Goal: Task Accomplishment & Management: Manage account settings

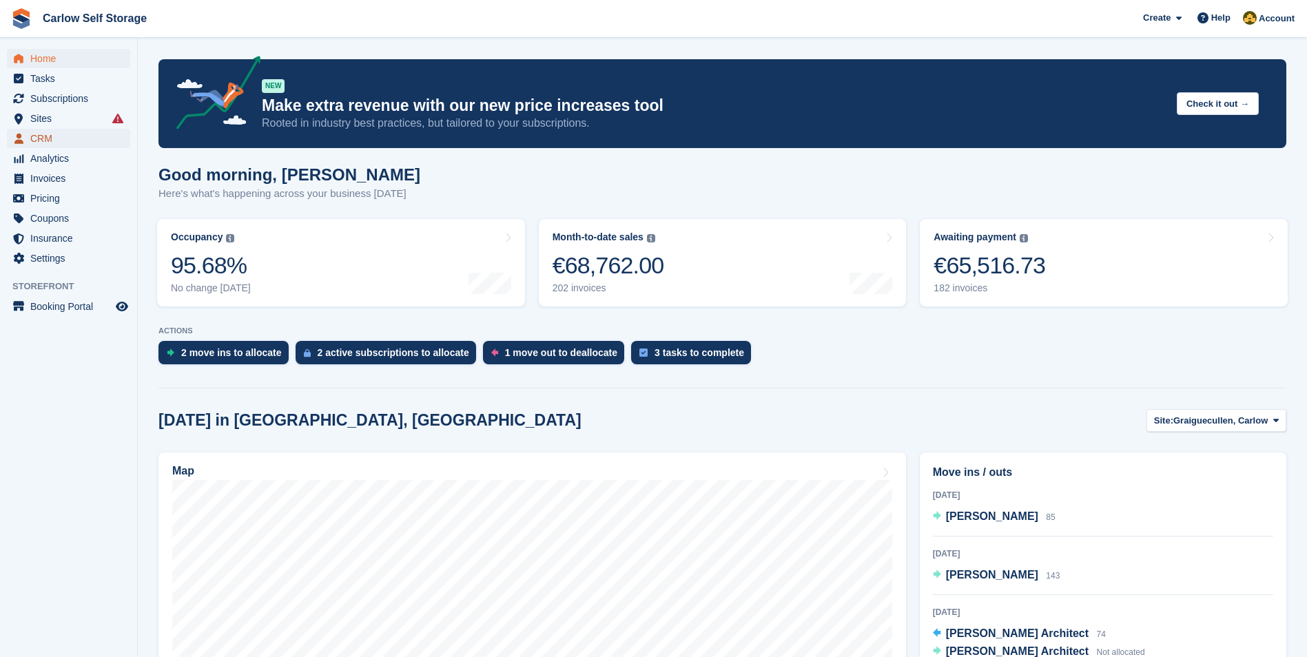
click at [50, 132] on span "CRM" at bounding box center [71, 138] width 83 height 19
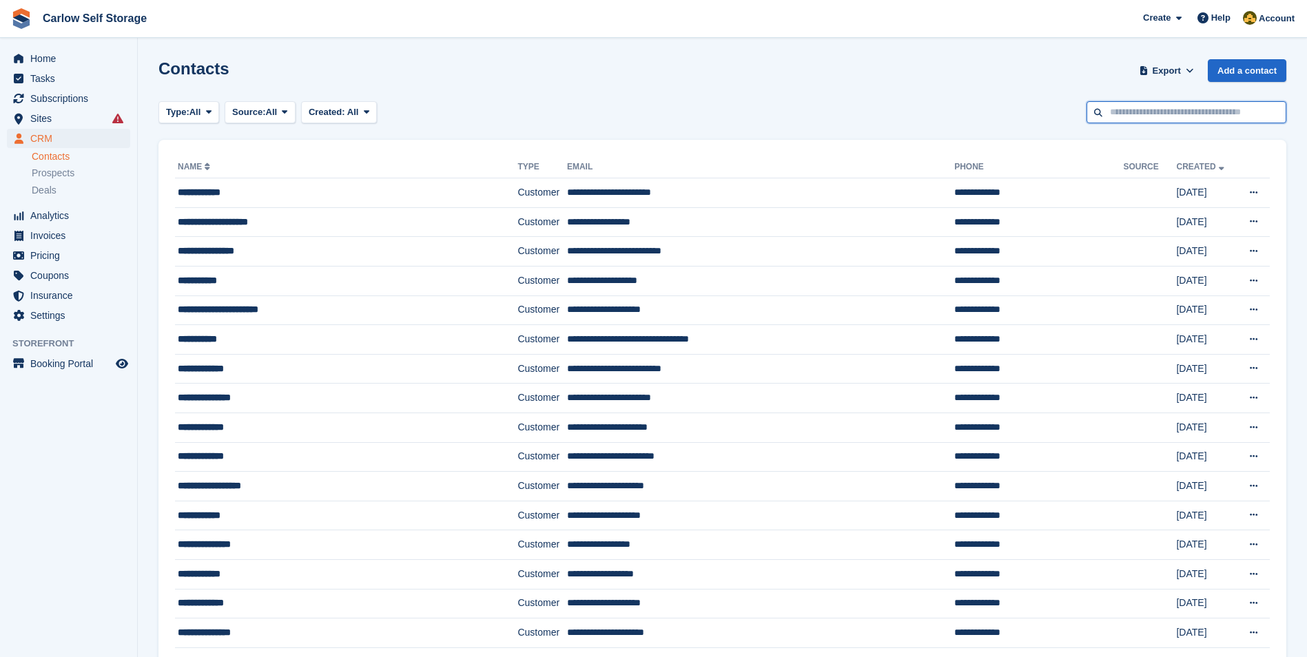
click at [1173, 112] on input "text" at bounding box center [1186, 112] width 200 height 23
type input "**"
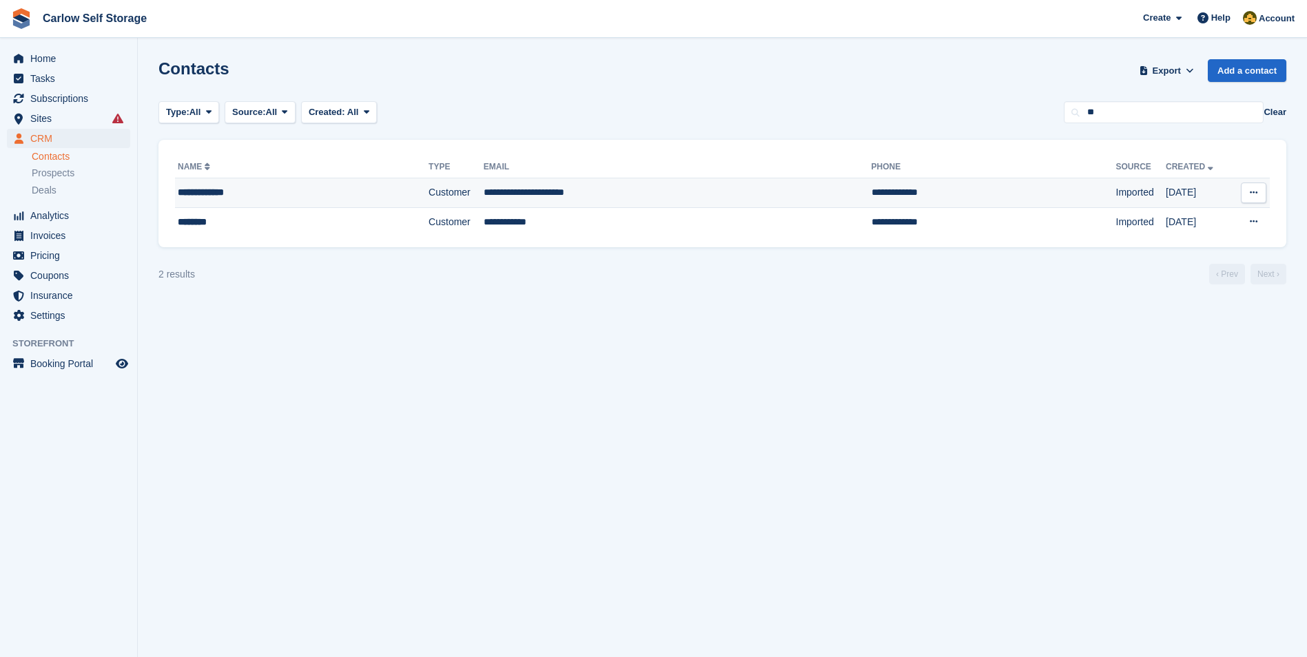
click at [276, 191] on div "**********" at bounding box center [273, 192] width 191 height 14
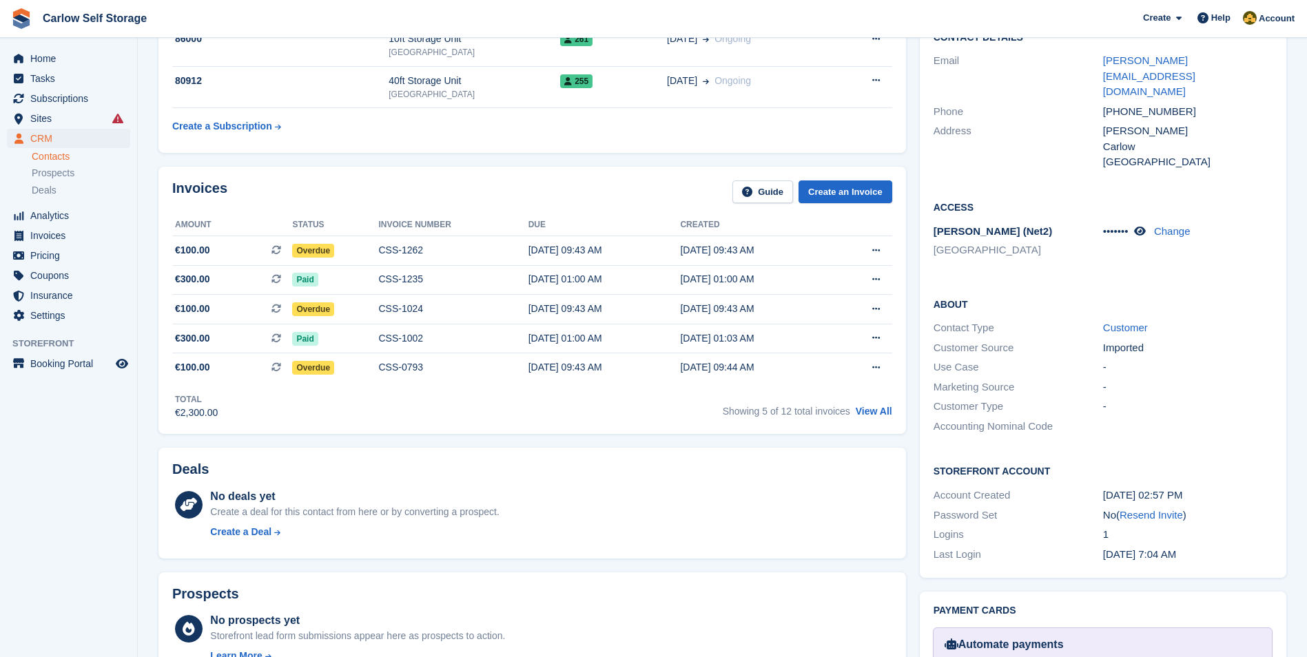
scroll to position [276, 0]
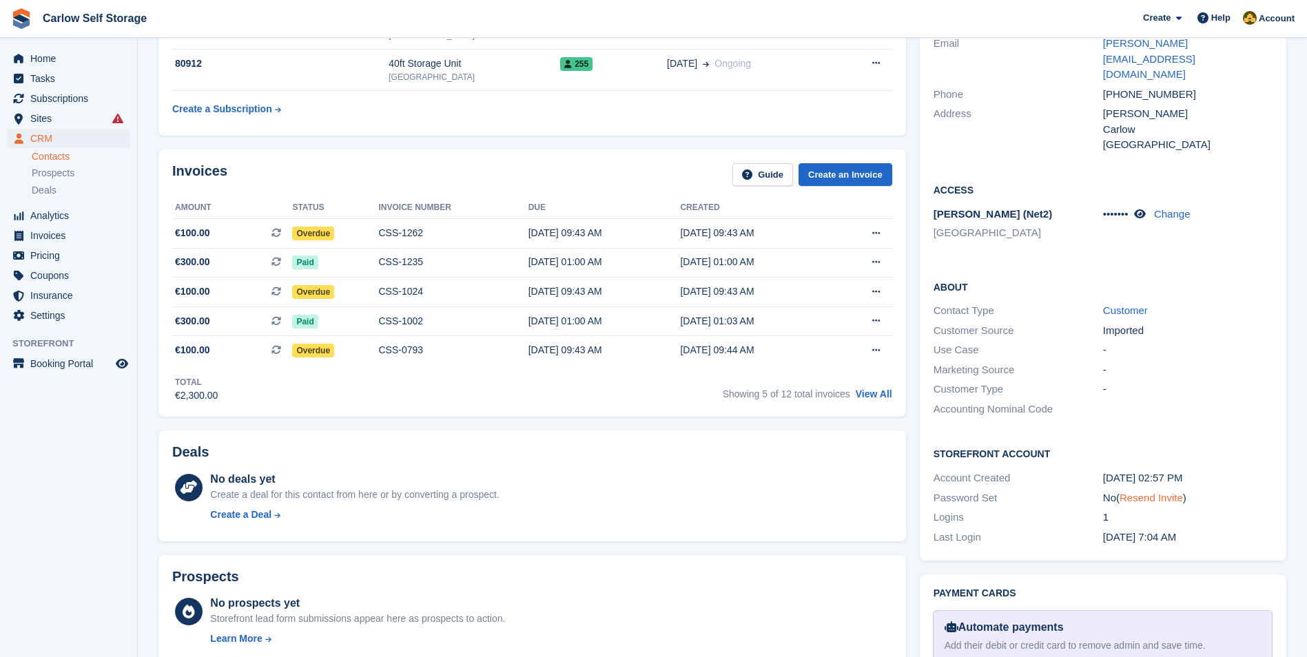
click at [1150, 492] on link "Resend Invite" at bounding box center [1150, 498] width 63 height 12
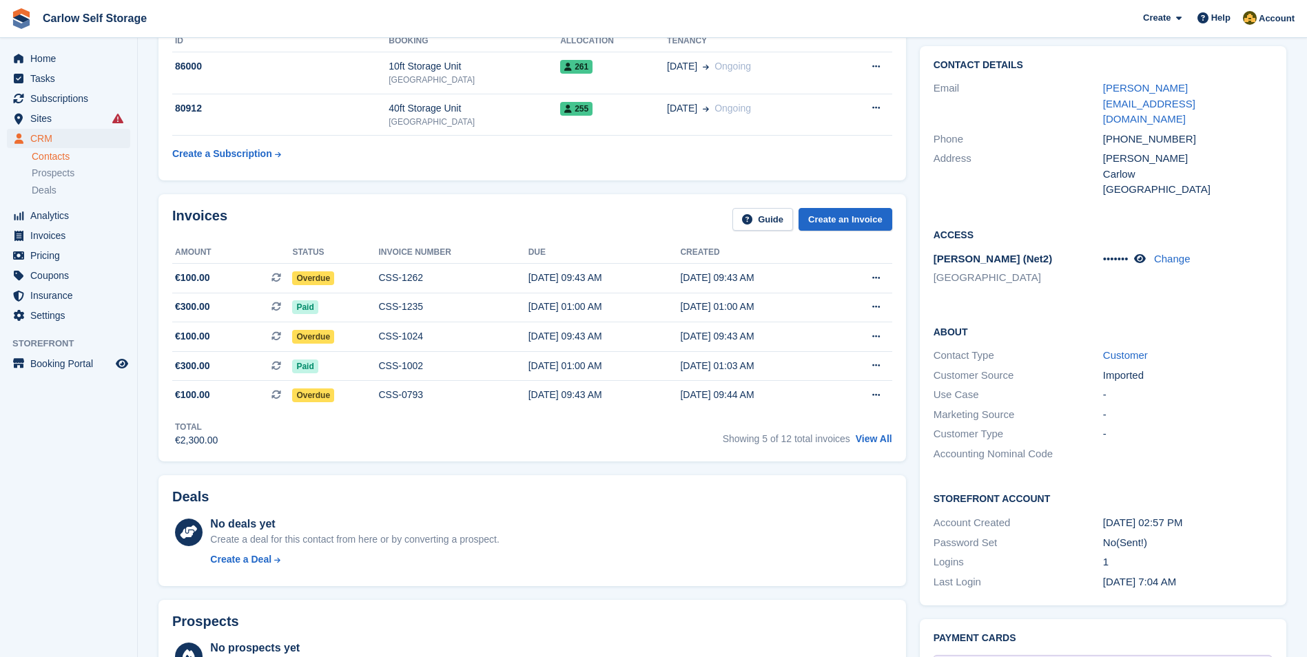
scroll to position [207, 0]
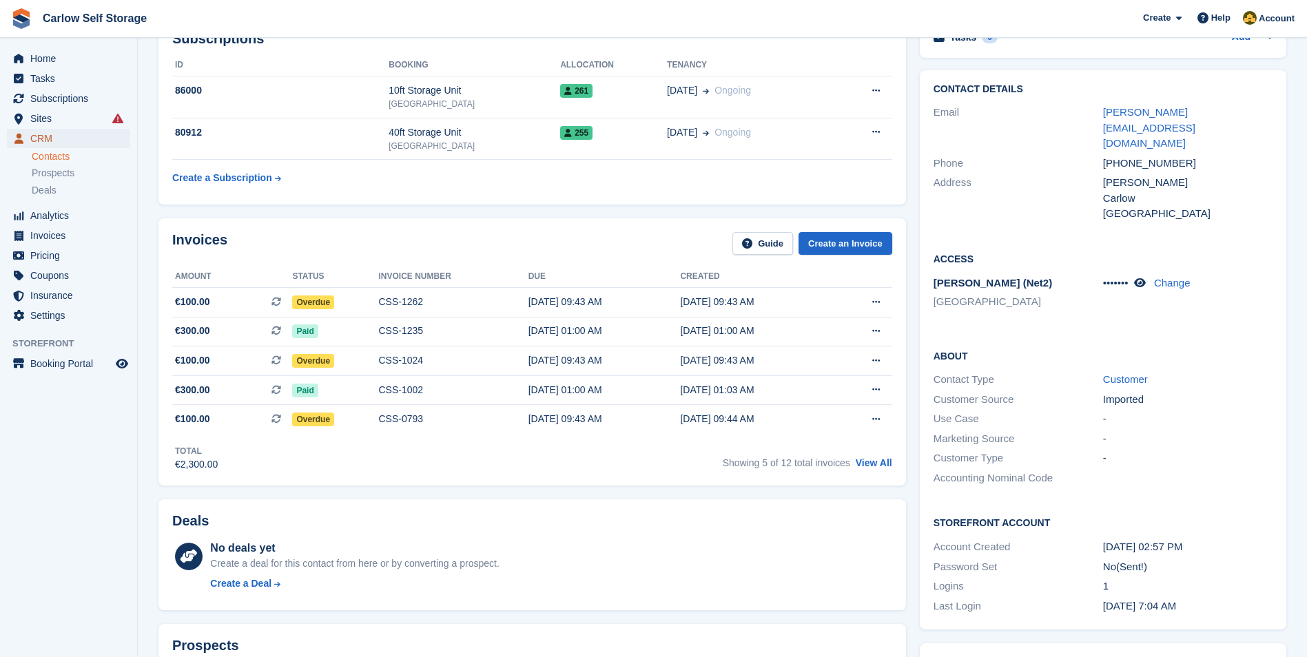
click at [70, 144] on span "CRM" at bounding box center [71, 138] width 83 height 19
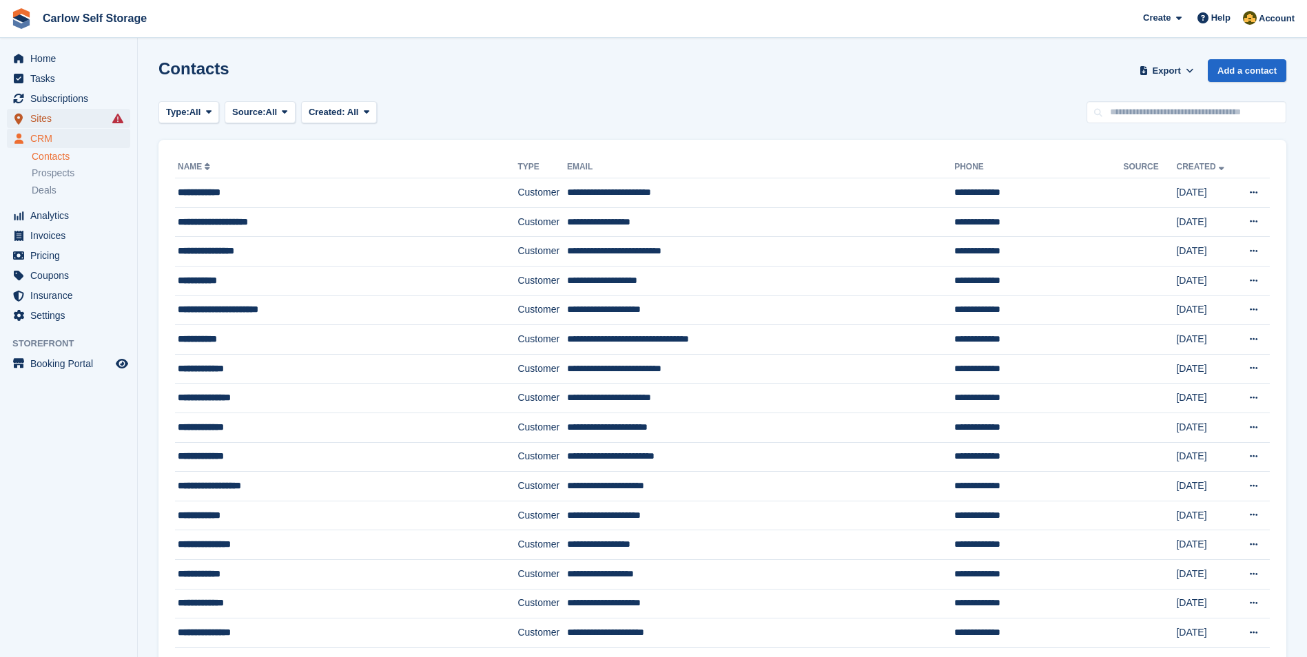
click at [36, 118] on span "Sites" at bounding box center [71, 118] width 83 height 19
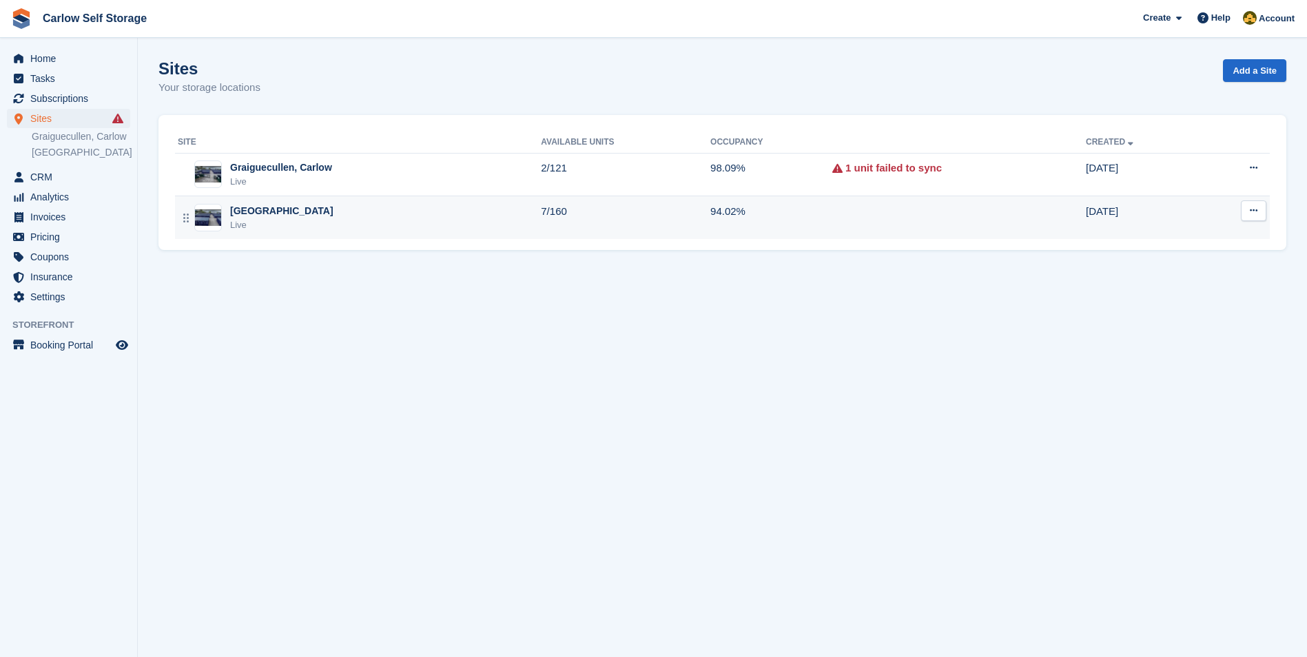
click at [282, 218] on div "[GEOGRAPHIC_DATA]" at bounding box center [281, 211] width 103 height 14
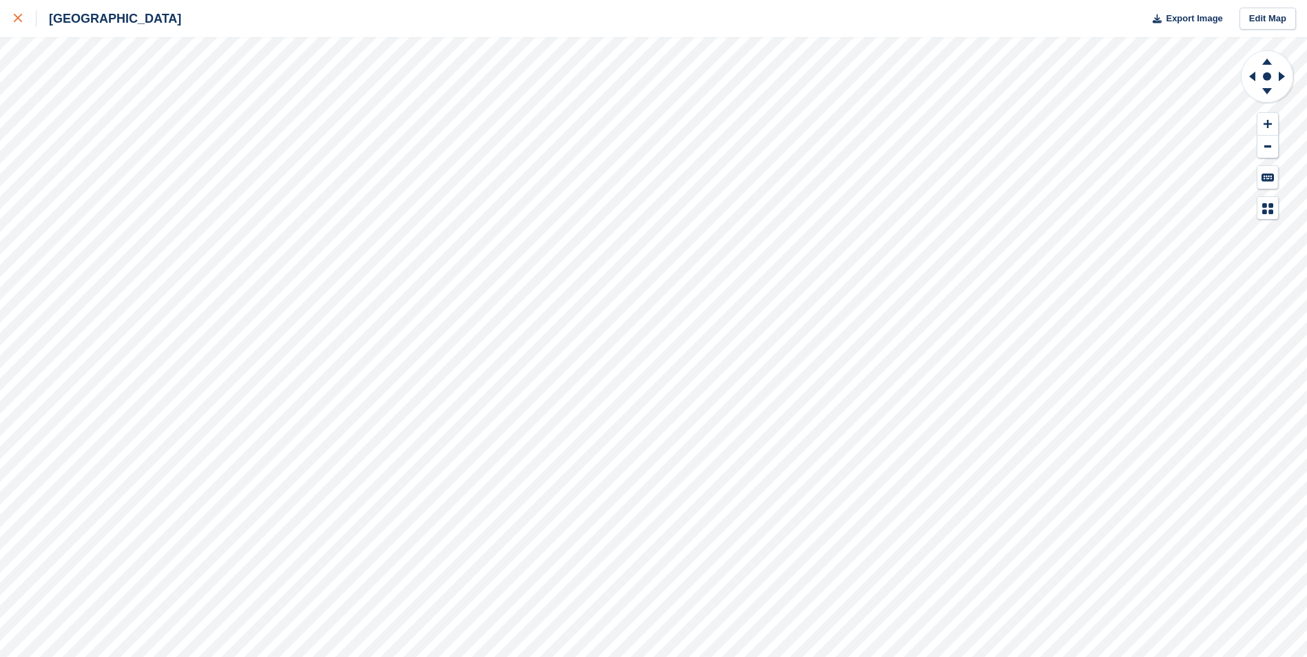
click at [23, 18] on div at bounding box center [25, 18] width 23 height 17
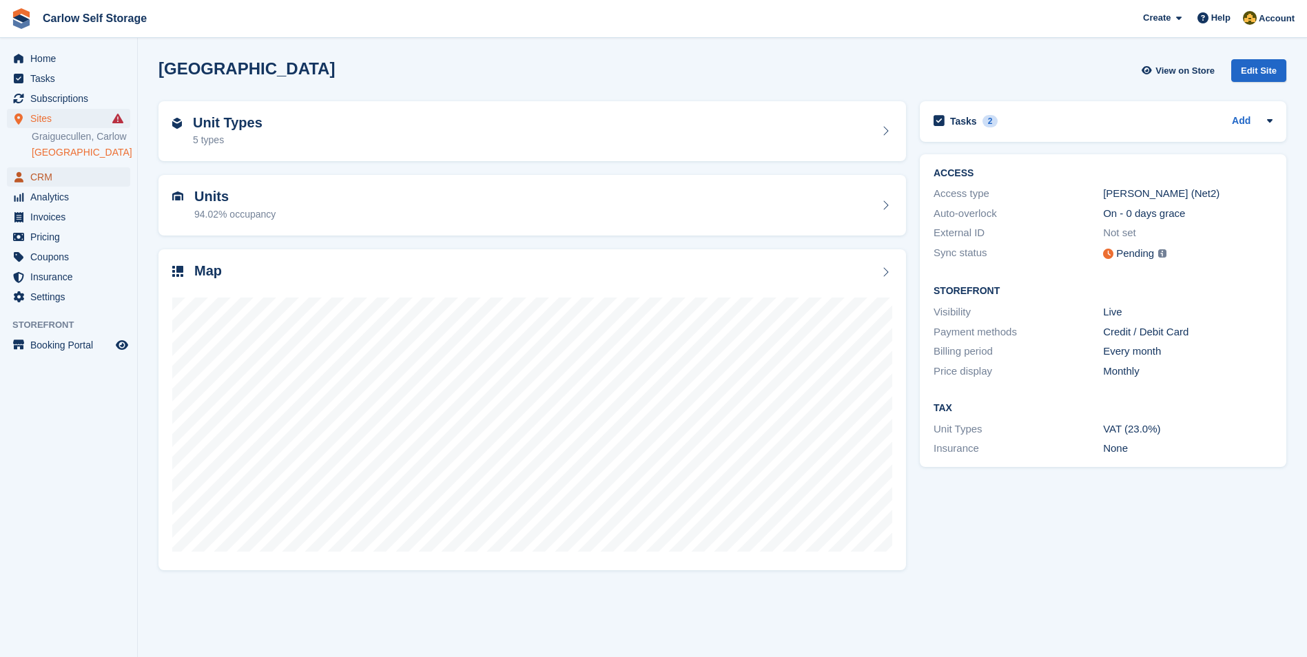
click at [52, 178] on span "CRM" at bounding box center [71, 176] width 83 height 19
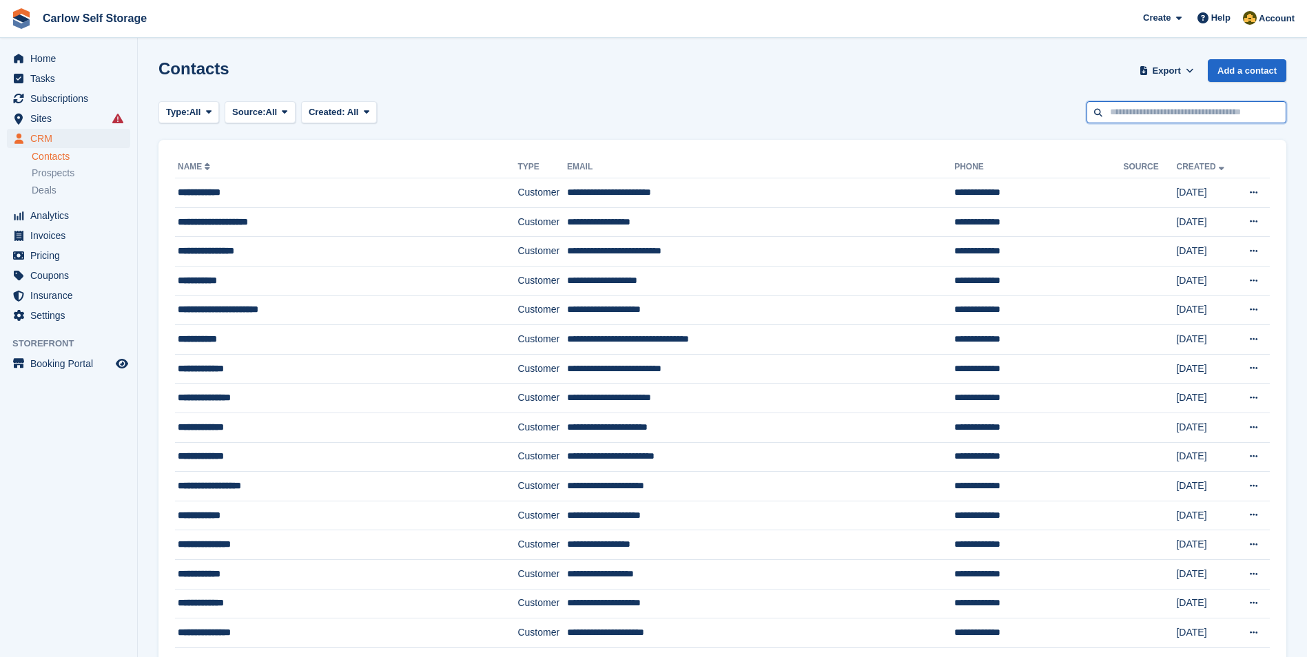
click at [1168, 116] on input "text" at bounding box center [1186, 112] width 200 height 23
type input "****"
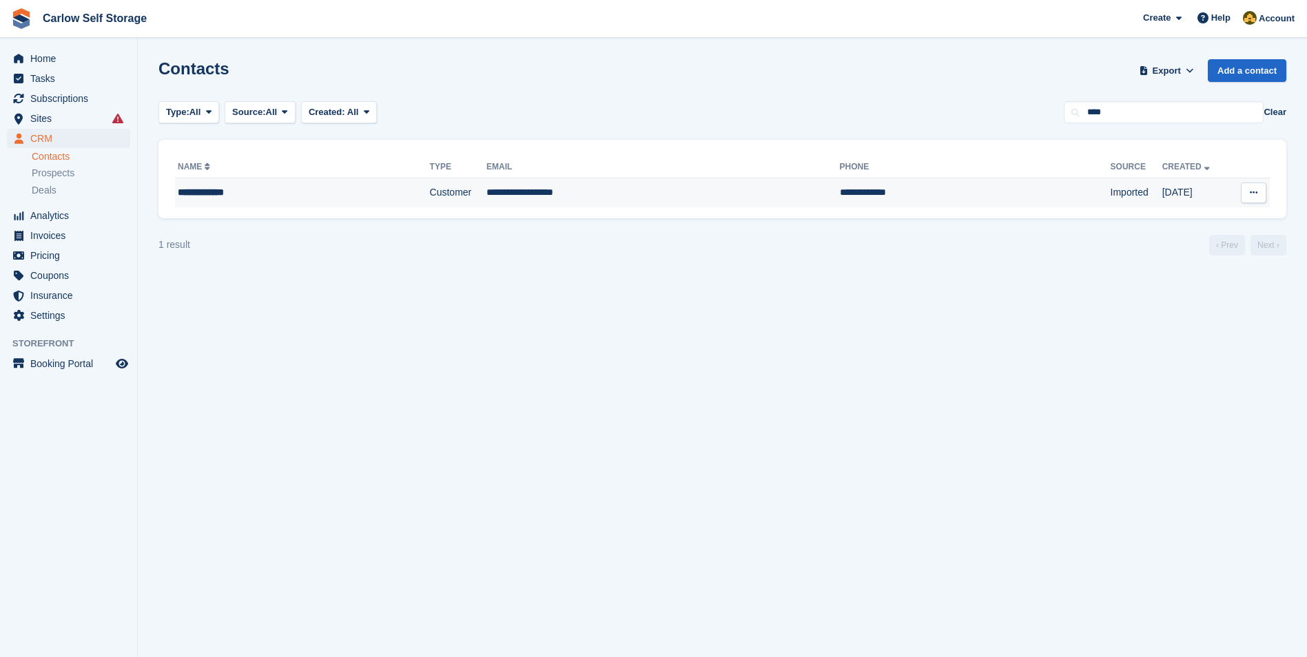
click at [313, 204] on td "**********" at bounding box center [302, 192] width 255 height 29
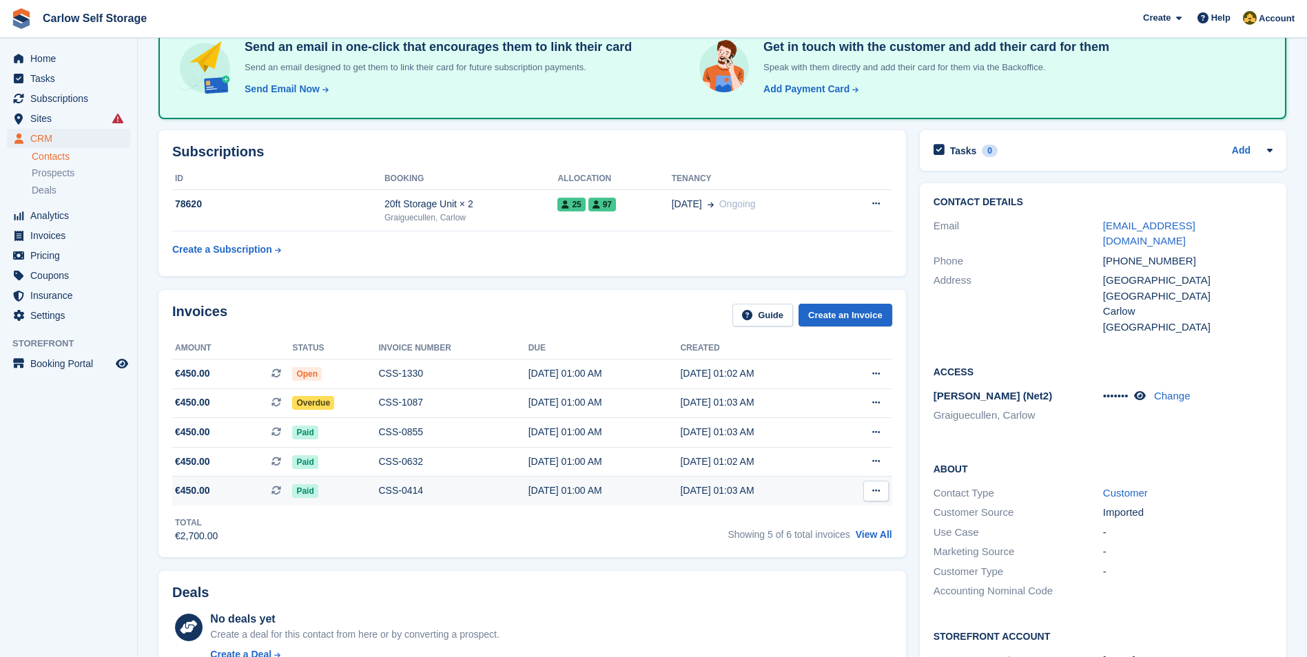
scroll to position [138, 0]
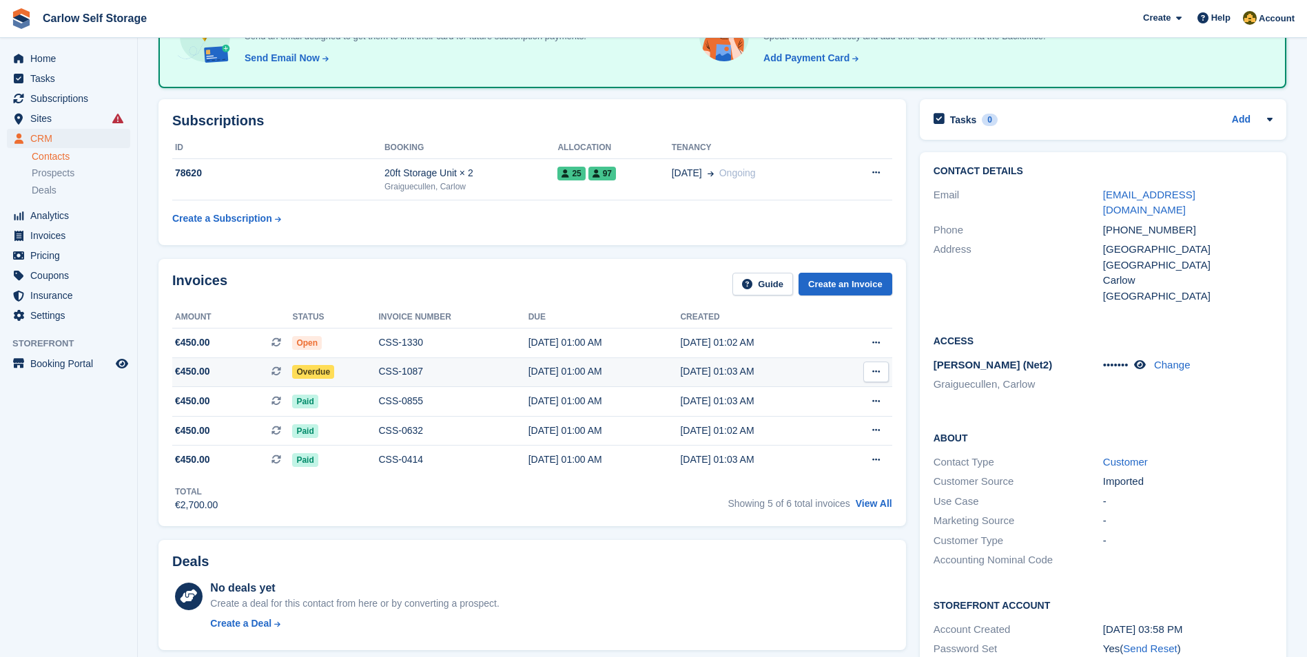
click at [230, 365] on span "€450.00 This is a recurring subscription invoice." at bounding box center [232, 371] width 120 height 14
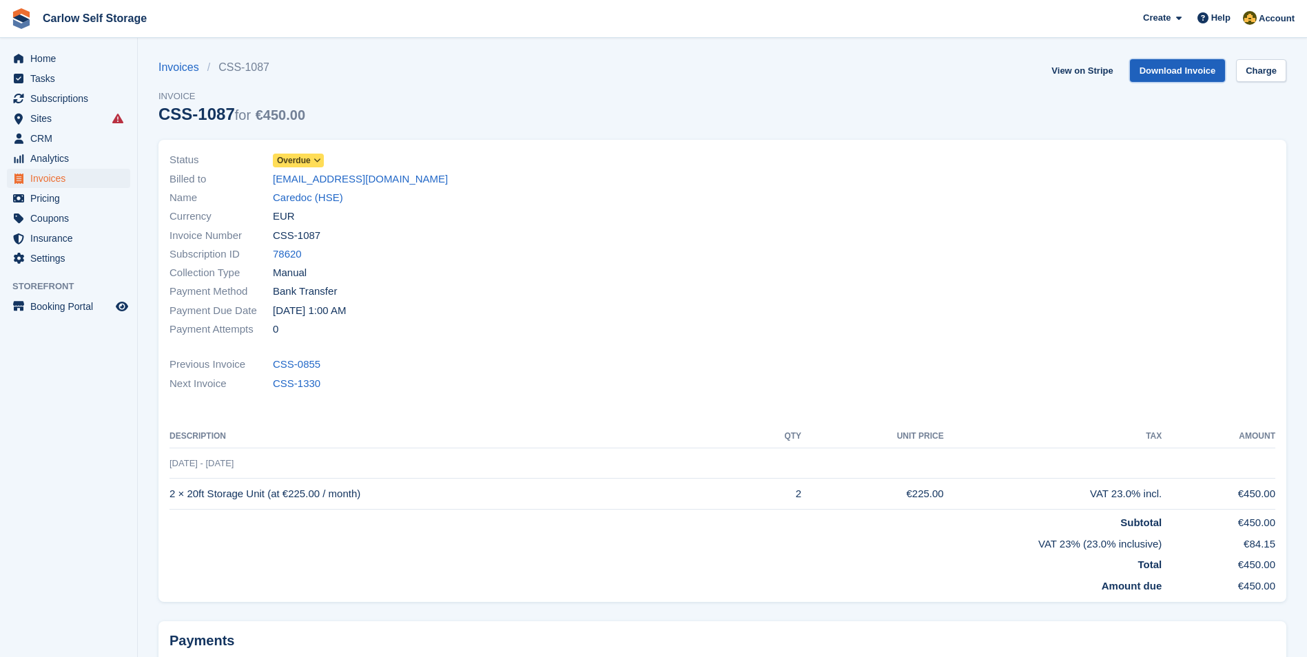
click at [1207, 72] on link "Download Invoice" at bounding box center [1178, 70] width 96 height 23
click at [1070, 68] on link "View on Stripe" at bounding box center [1082, 70] width 72 height 23
click at [312, 192] on link "Caredoc (HSE)" at bounding box center [308, 198] width 70 height 16
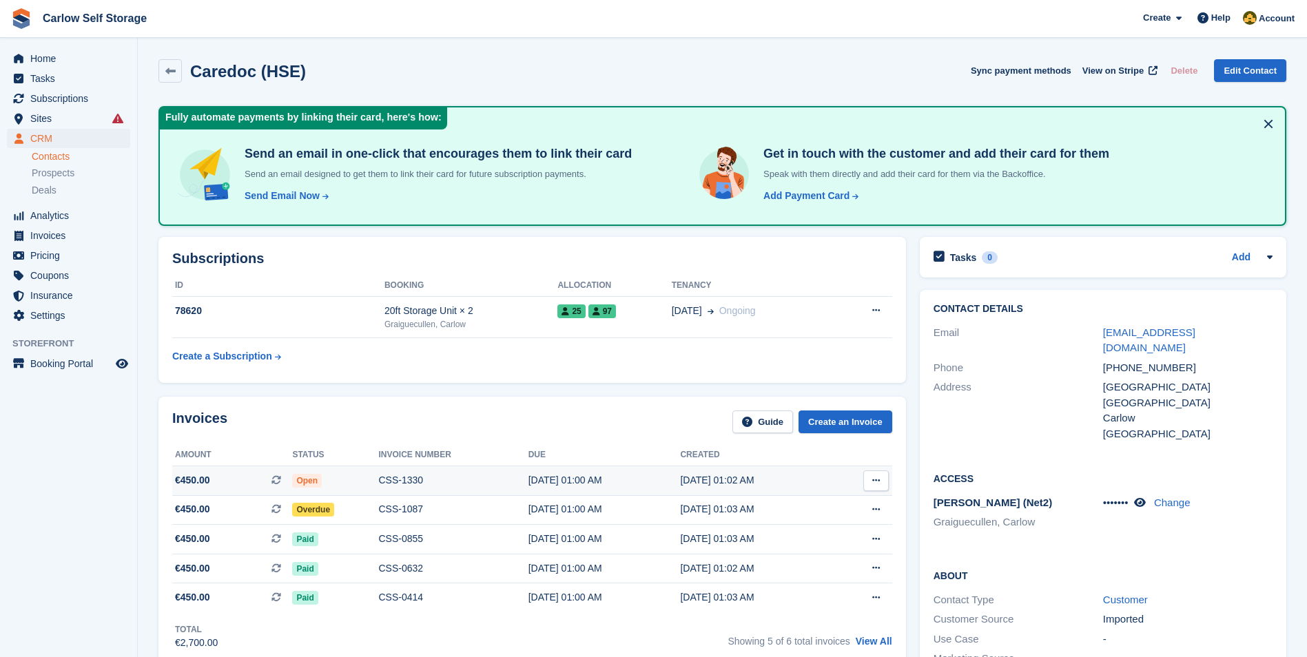
click at [232, 482] on span "€450.00 This is a recurring subscription invoice." at bounding box center [232, 480] width 120 height 14
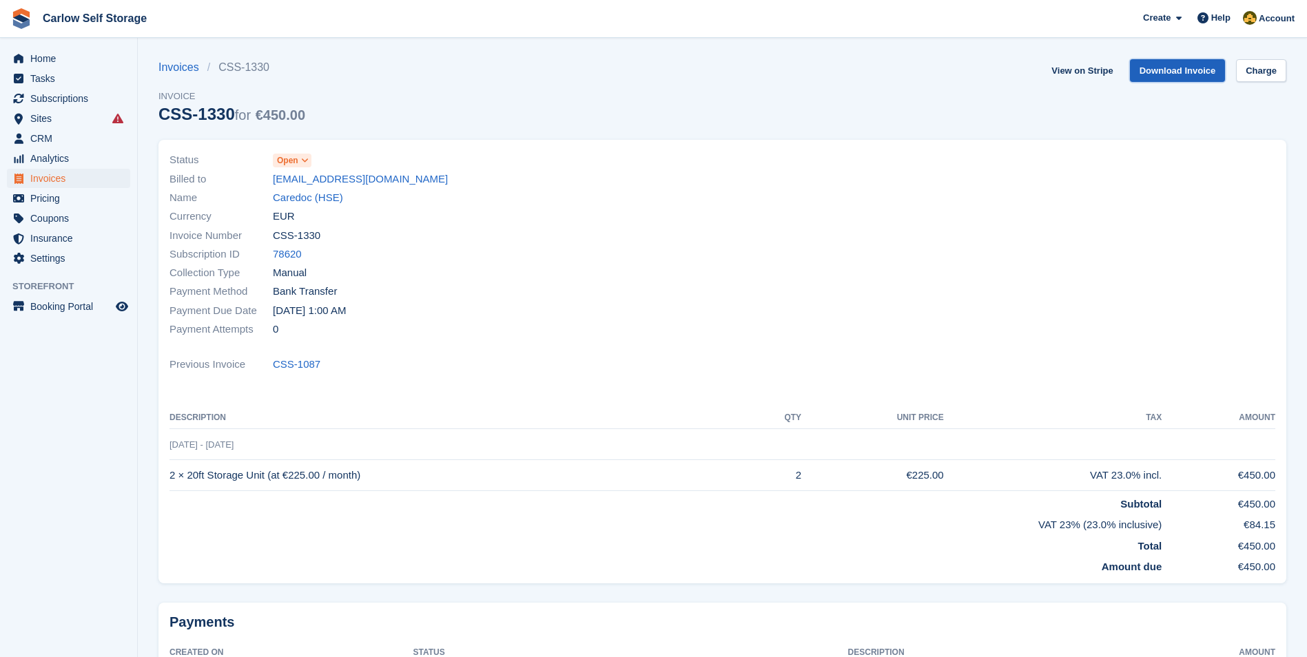
click at [1181, 70] on link "Download Invoice" at bounding box center [1178, 70] width 96 height 23
drag, startPoint x: 290, startPoint y: 179, endPoint x: 701, endPoint y: 160, distance: 411.7
click at [701, 160] on div "Status Open" at bounding box center [441, 160] width 545 height 19
drag, startPoint x: 267, startPoint y: 180, endPoint x: 371, endPoint y: 181, distance: 104.0
click at [371, 181] on div "Billed to [EMAIL_ADDRESS][DOMAIN_NAME]" at bounding box center [441, 178] width 545 height 19
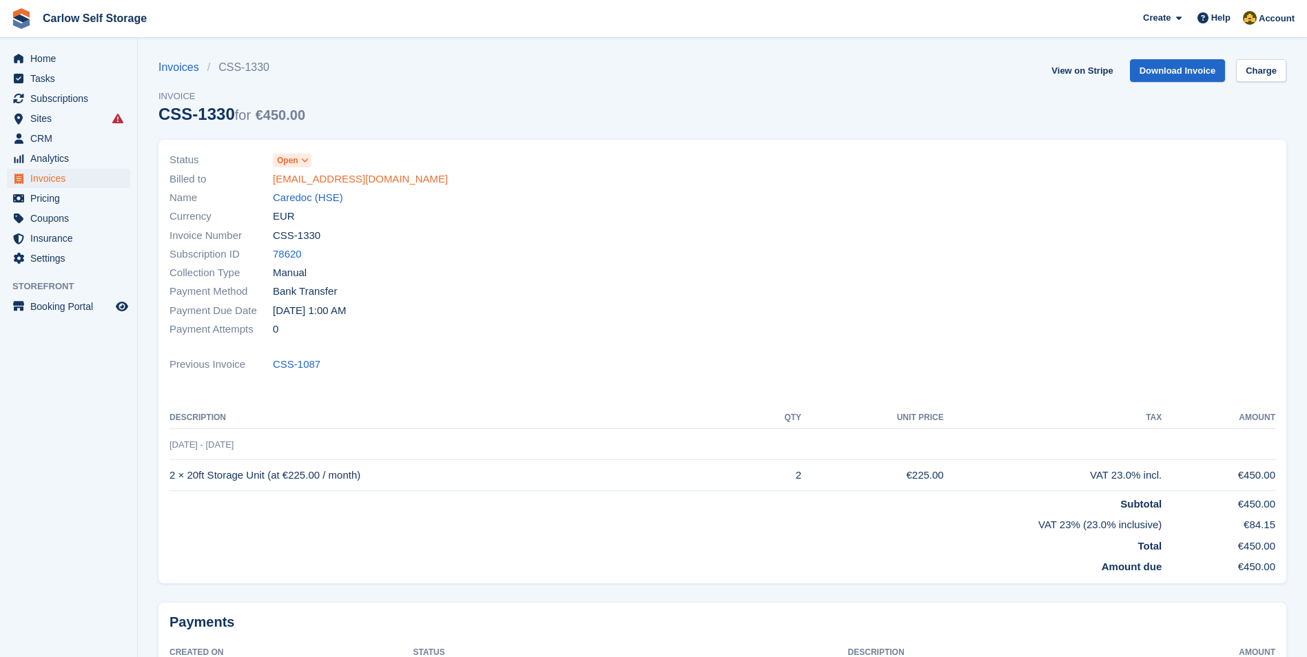
drag, startPoint x: 371, startPoint y: 181, endPoint x: 356, endPoint y: 181, distance: 14.5
copy div "[EMAIL_ADDRESS][DOMAIN_NAME]"
click at [54, 138] on span "CRM" at bounding box center [71, 138] width 83 height 19
